Goal: Task Accomplishment & Management: Complete application form

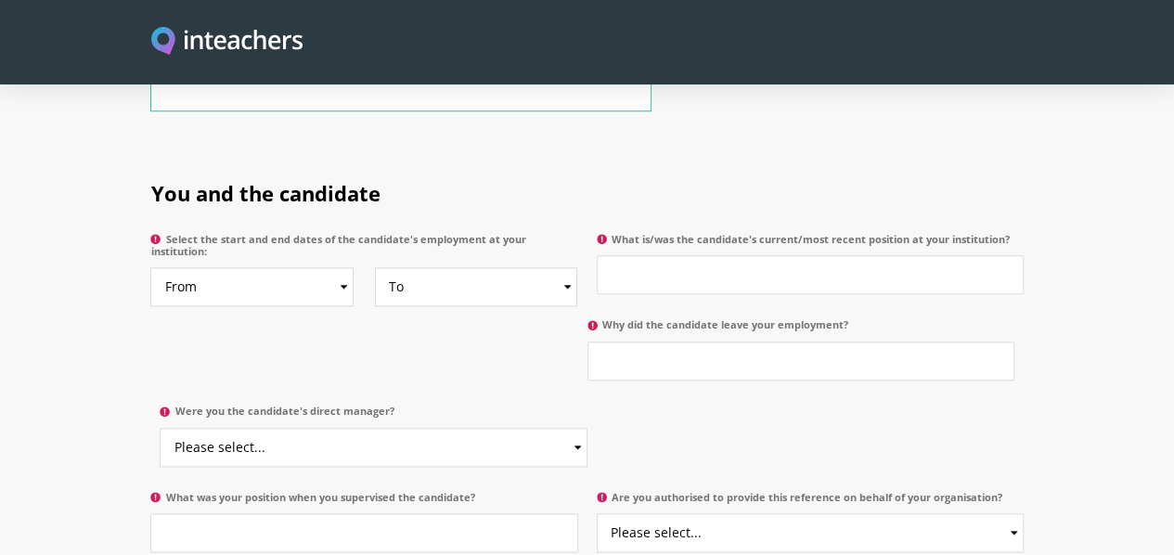
scroll to position [928, 0]
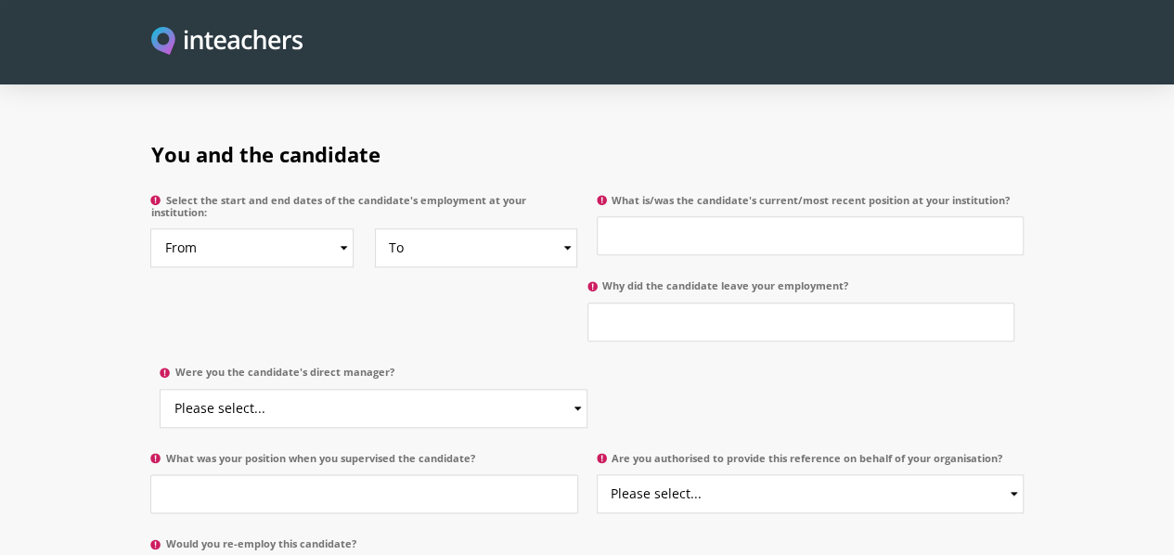
click at [594, 407] on div "You and the candidate Select the start and end dates of the candidate's employm…" at bounding box center [587, 365] width 891 height 502
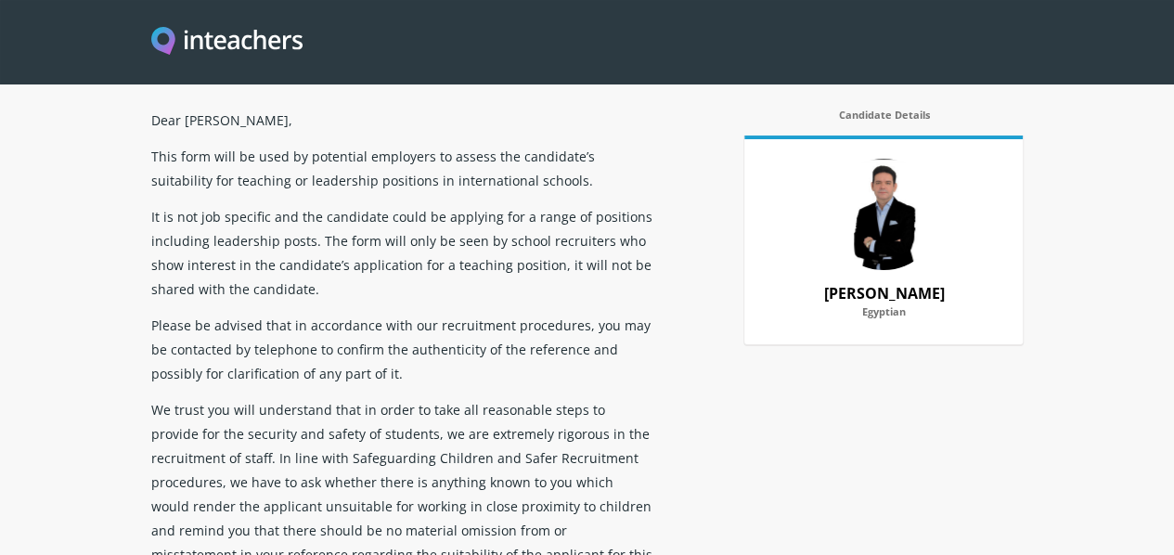
scroll to position [0, 0]
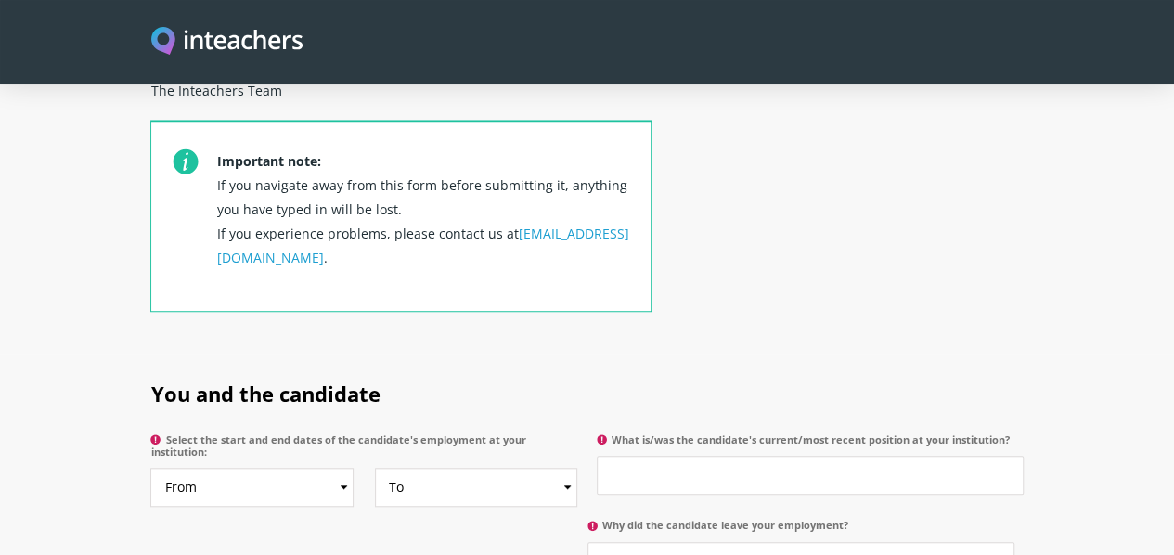
scroll to position [649, 0]
